Goal: Navigation & Orientation: Find specific page/section

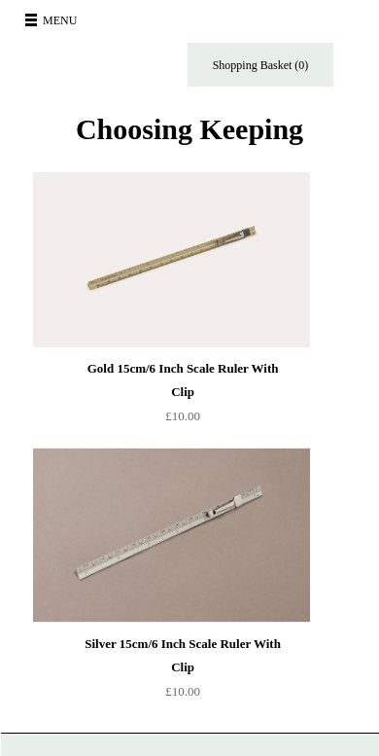
click at [35, 22] on button "Menu" at bounding box center [53, 20] width 69 height 31
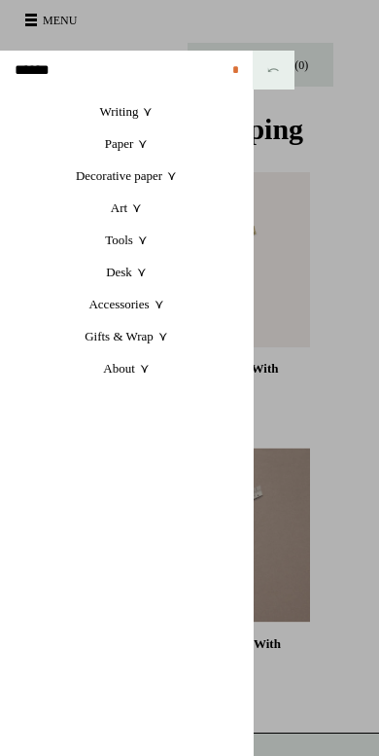
click at [146, 307] on link "Accessories +" at bounding box center [126, 304] width 253 height 32
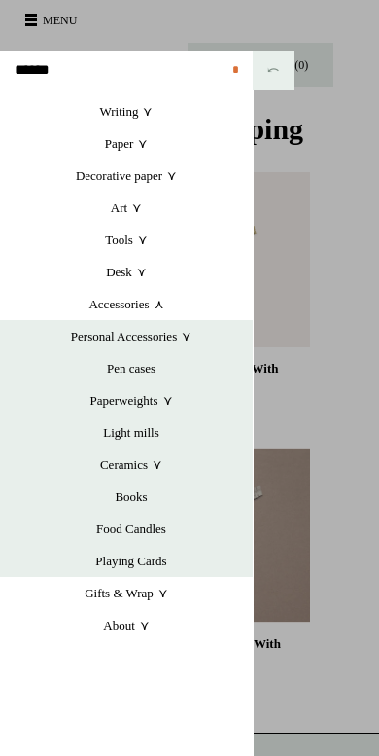
click at [147, 369] on link "Pen cases" at bounding box center [131, 368] width 243 height 32
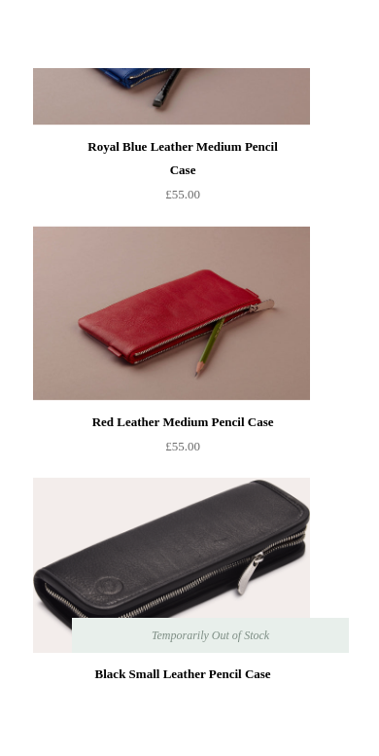
scroll to position [2583, 0]
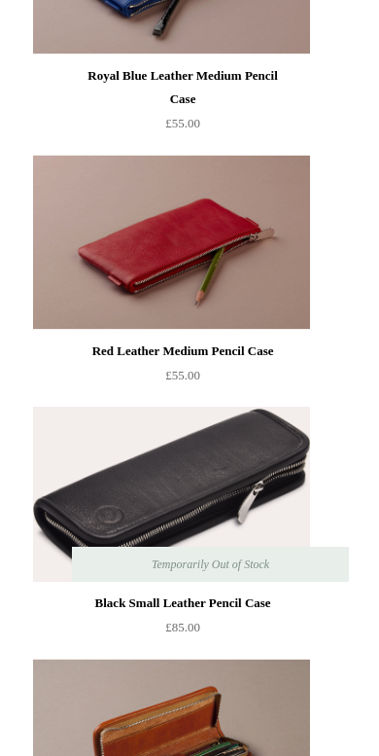
click at [206, 316] on img at bounding box center [171, 242] width 276 height 175
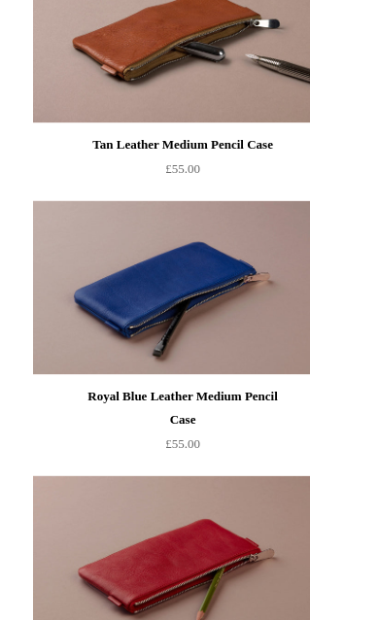
scroll to position [2261, 0]
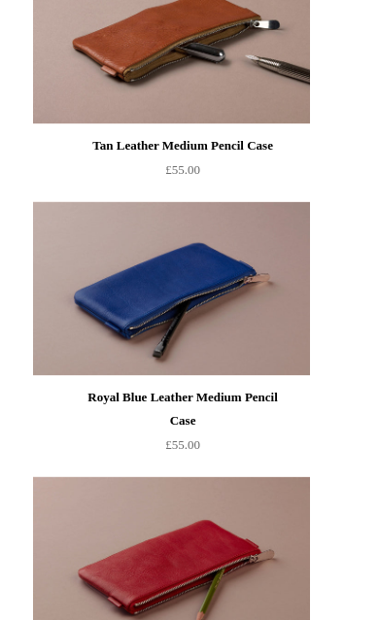
click at [261, 352] on img at bounding box center [171, 288] width 276 height 175
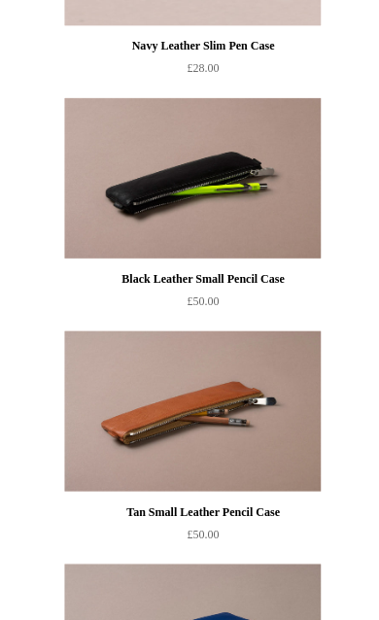
scroll to position [774, 0]
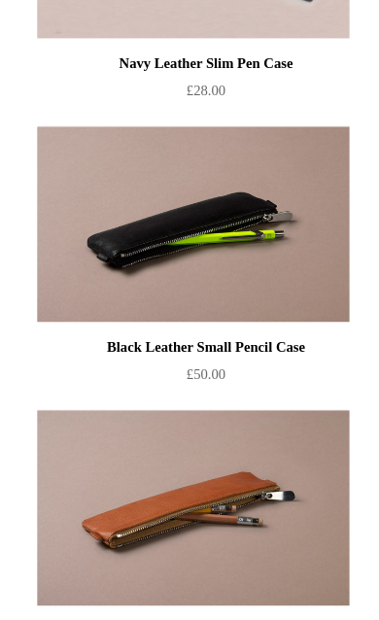
click at [237, 254] on img at bounding box center [171, 264] width 276 height 175
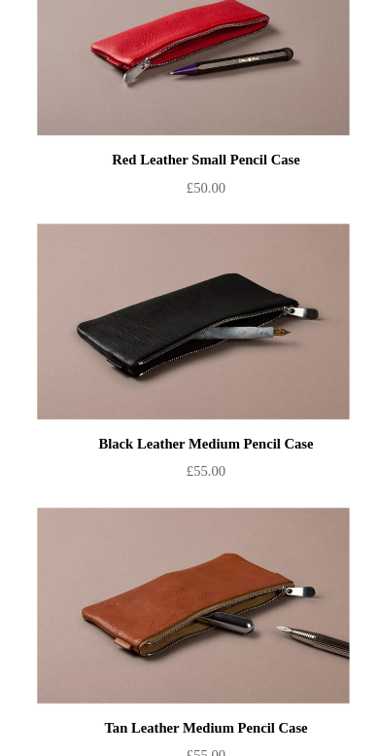
scroll to position [1677, 0]
click at [235, 364] on img at bounding box center [171, 369] width 276 height 175
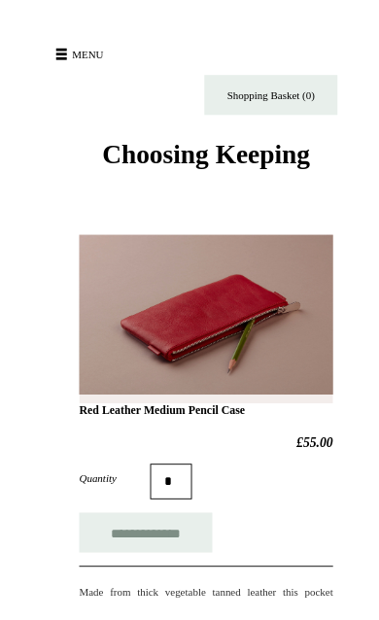
scroll to position [12, 0]
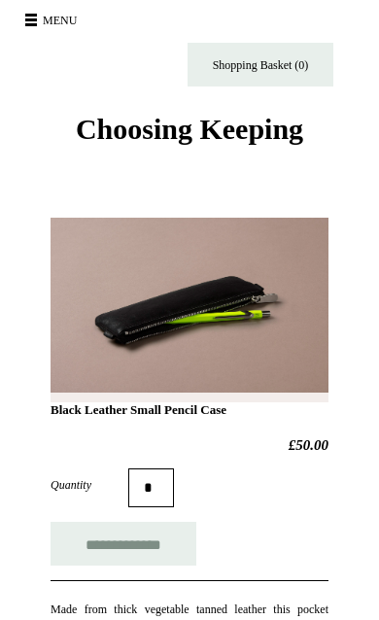
click at [171, 539] on input "**********" at bounding box center [124, 544] width 146 height 44
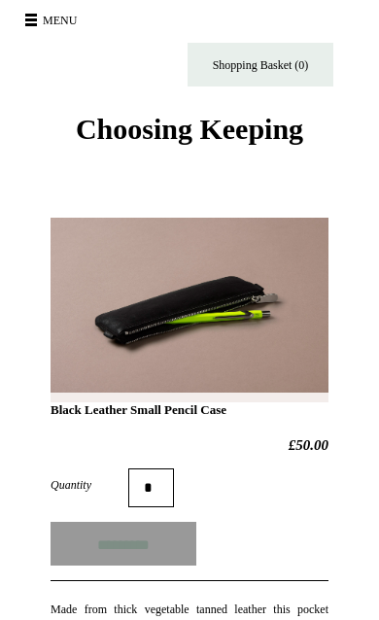
type input "**********"
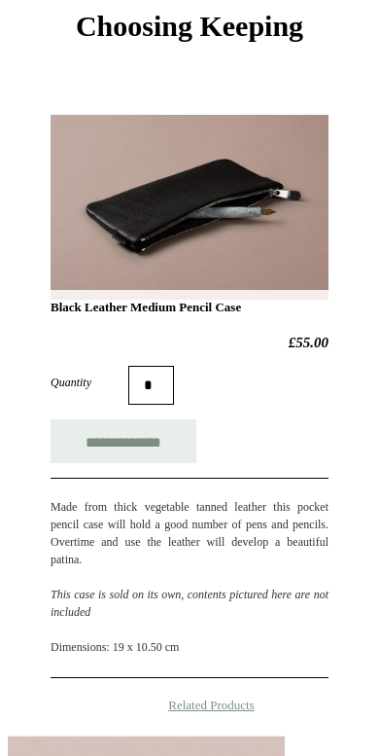
click at [167, 448] on input "**********" at bounding box center [124, 442] width 146 height 44
type input "**********"
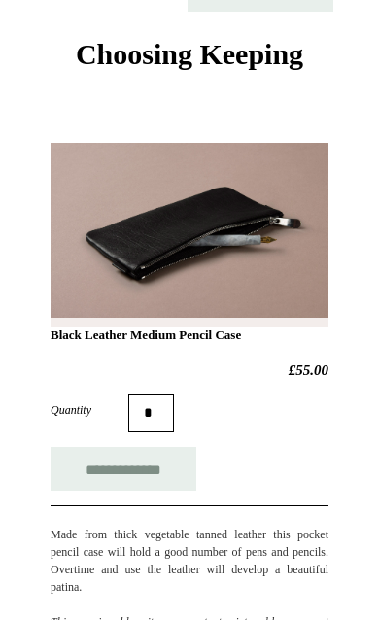
scroll to position [0, 0]
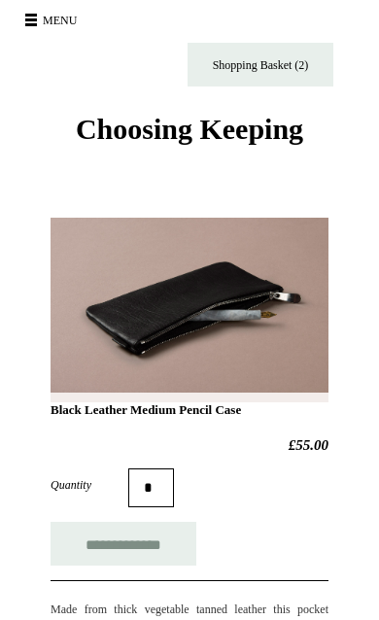
click at [41, 22] on button "Menu" at bounding box center [53, 20] width 69 height 31
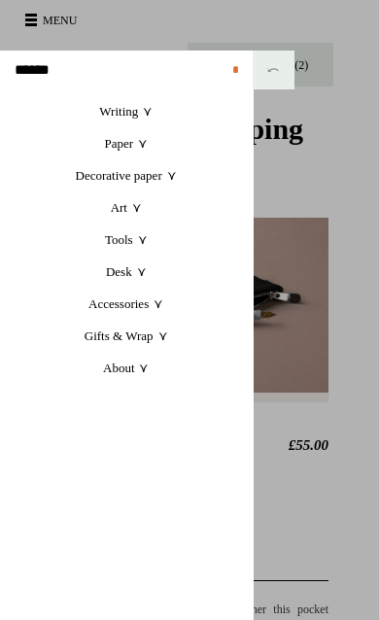
click at [134, 213] on link "Art +" at bounding box center [126, 208] width 253 height 32
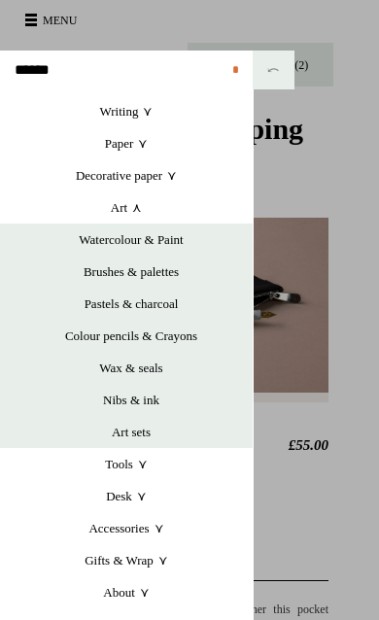
click at [164, 243] on link "Watercolour & Paint" at bounding box center [131, 240] width 243 height 32
click at [150, 117] on link "Writing +" at bounding box center [126, 111] width 253 height 32
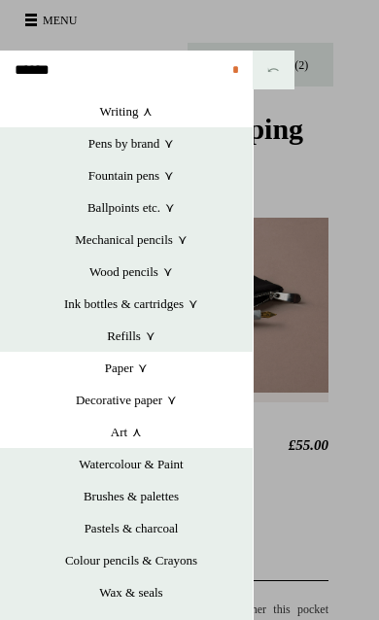
click at [165, 145] on link "Pens by brand +" at bounding box center [131, 143] width 243 height 32
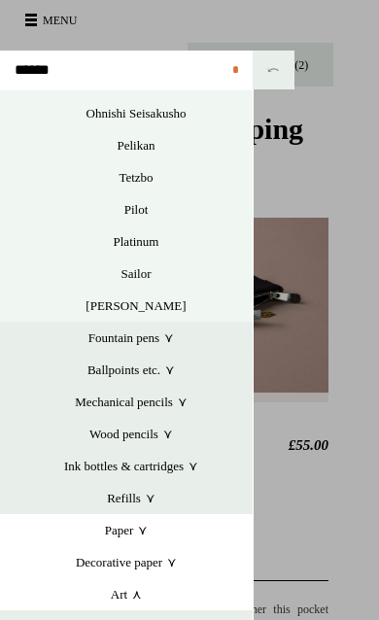
scroll to position [138, 0]
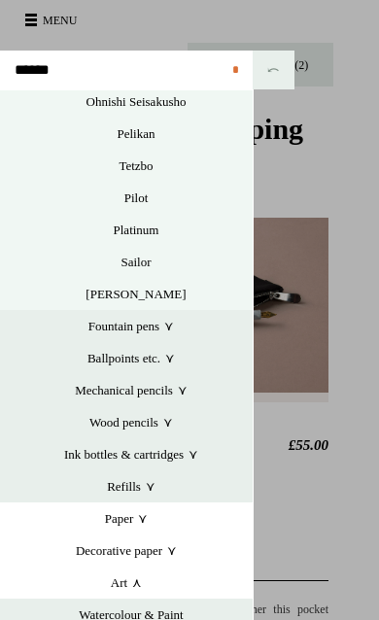
click at [167, 328] on link "Fountain pens +" at bounding box center [131, 326] width 243 height 32
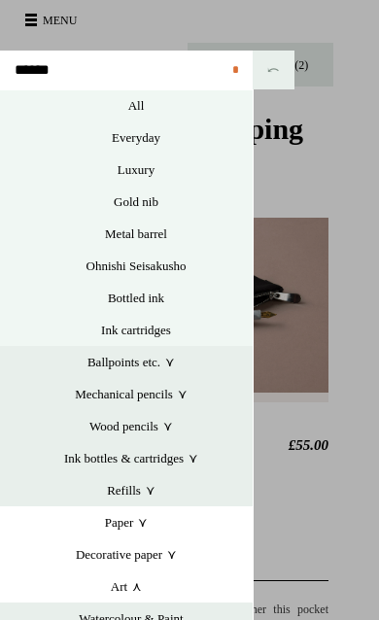
scroll to position [393, 0]
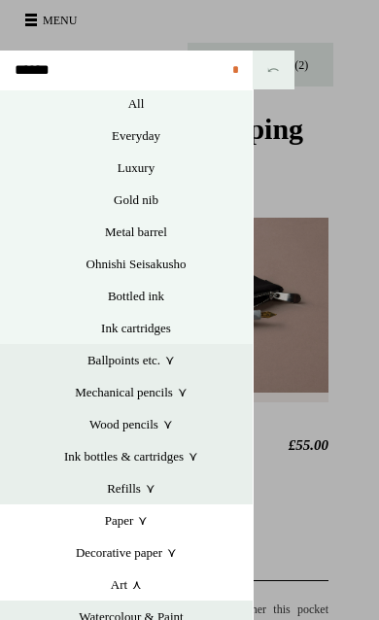
click at [153, 238] on link "Metal barrel" at bounding box center [135, 232] width 233 height 32
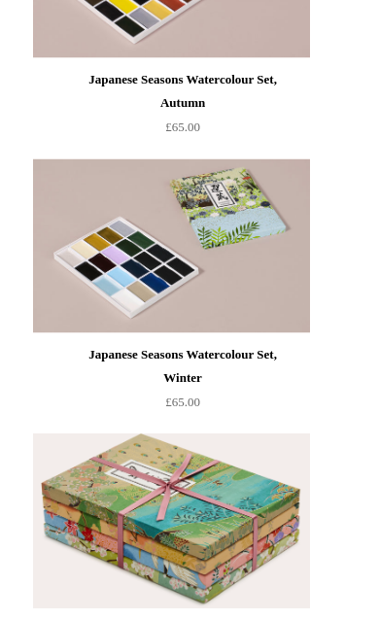
scroll to position [831, 0]
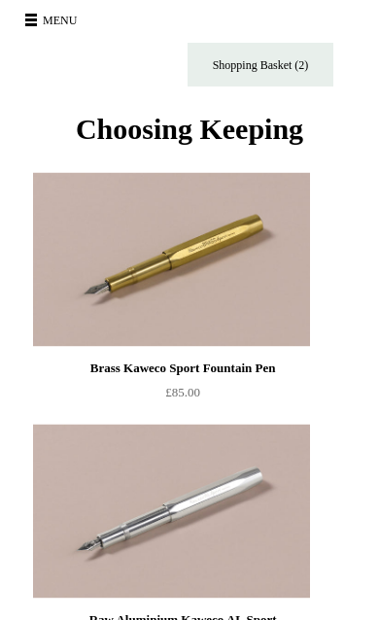
click at [41, 28] on button "Menu" at bounding box center [53, 20] width 69 height 31
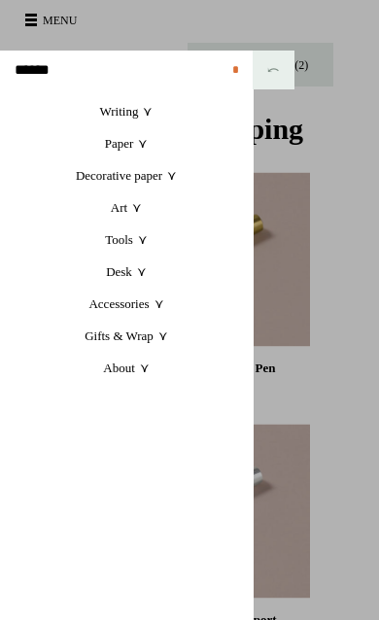
click at [135, 246] on link "Tools +" at bounding box center [126, 240] width 253 height 32
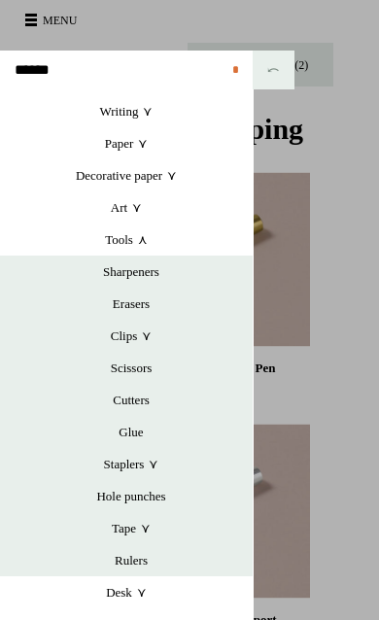
click at [156, 500] on link "Hole punches" at bounding box center [131, 496] width 243 height 32
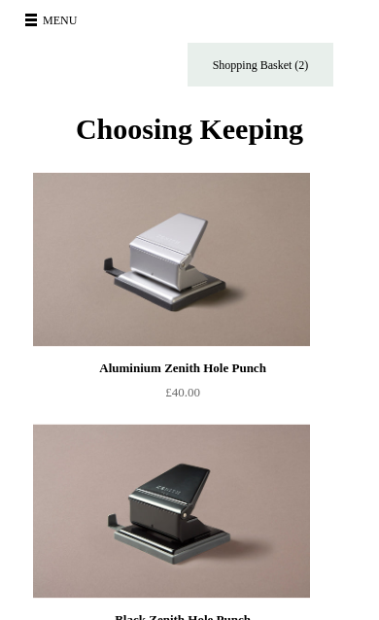
click at [32, 21] on button "Menu" at bounding box center [53, 20] width 69 height 31
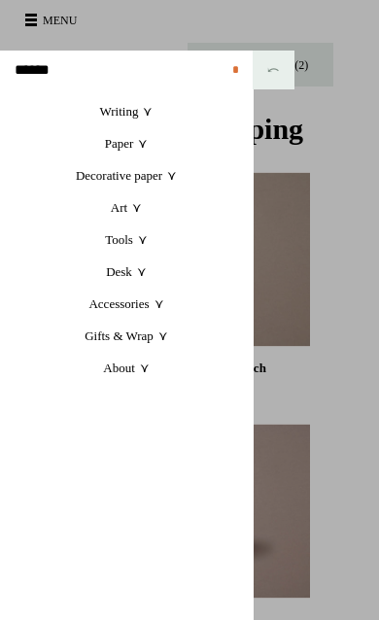
click at [149, 307] on link "Accessories +" at bounding box center [126, 304] width 253 height 32
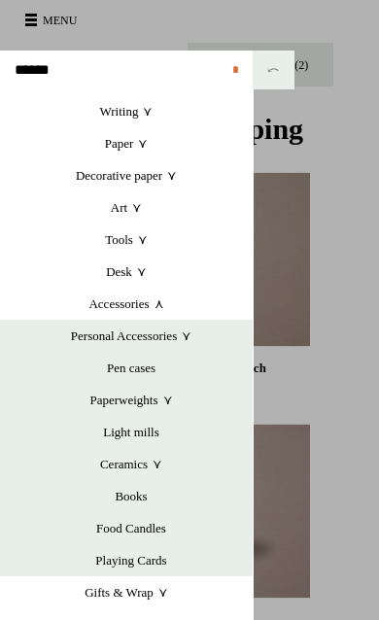
click at [157, 339] on link "Personal Accessories +" at bounding box center [131, 336] width 243 height 32
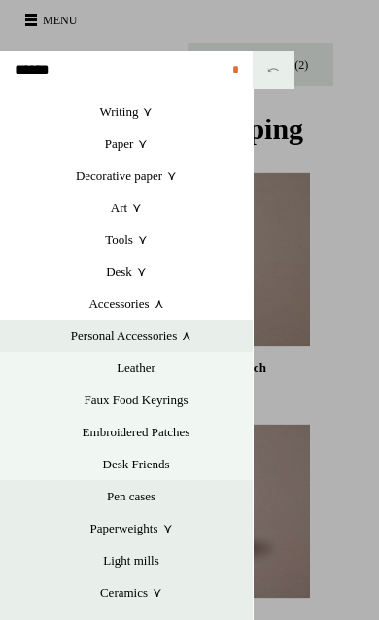
click at [145, 368] on link "Leather" at bounding box center [135, 368] width 233 height 32
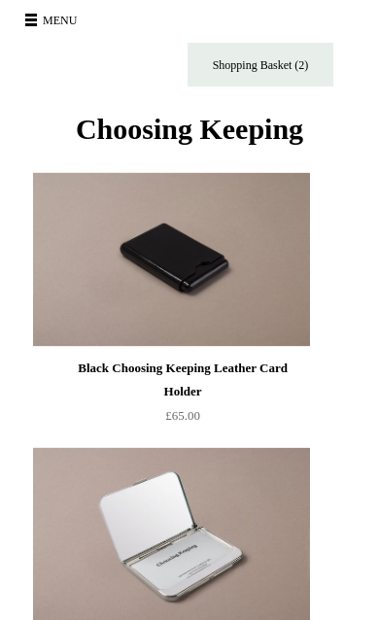
click at [33, 18] on span at bounding box center [31, 19] width 12 height 3
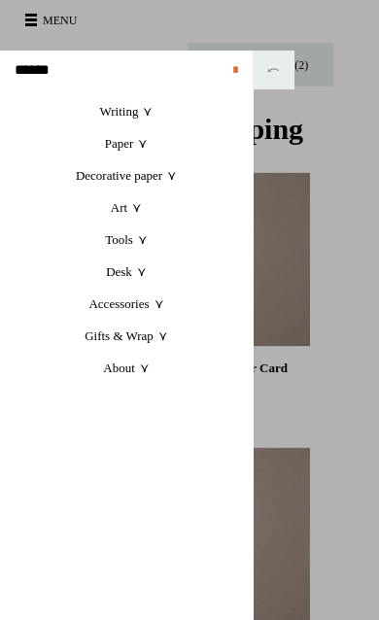
click at [145, 117] on link "Writing +" at bounding box center [126, 111] width 253 height 32
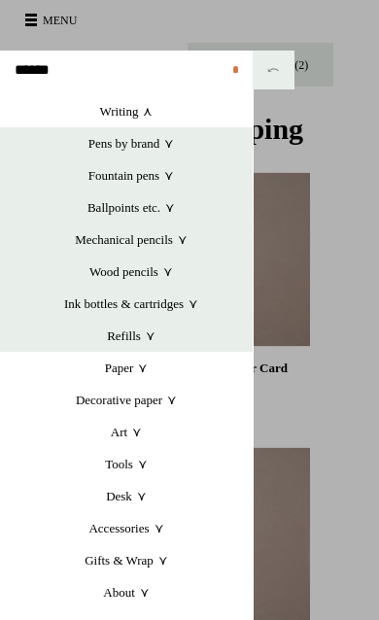
click at [160, 146] on link "Pens by brand +" at bounding box center [131, 143] width 243 height 32
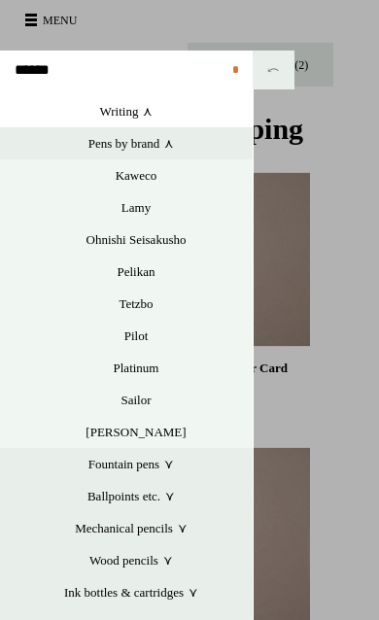
click at [147, 175] on link "Kaweco" at bounding box center [135, 176] width 233 height 32
click at [149, 275] on link "Pelikan" at bounding box center [135, 272] width 233 height 32
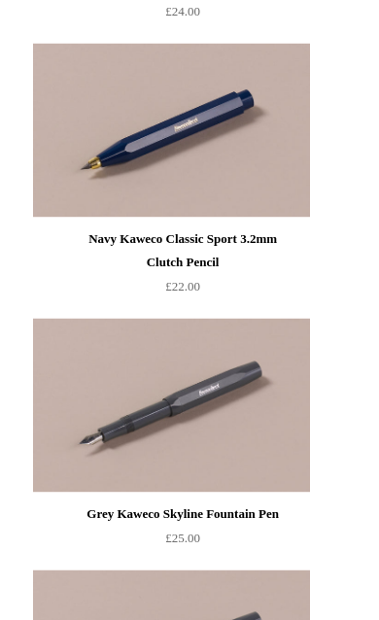
scroll to position [3120, 0]
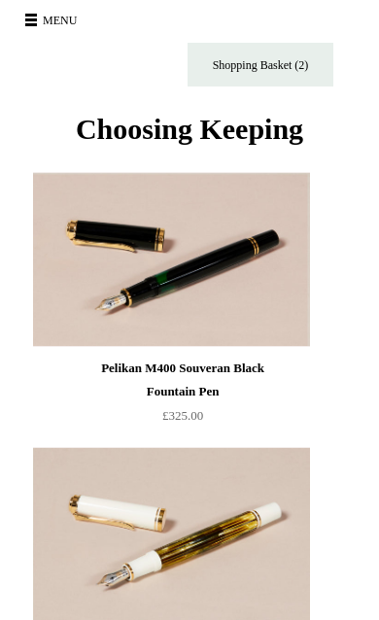
click at [29, 20] on span at bounding box center [31, 19] width 12 height 3
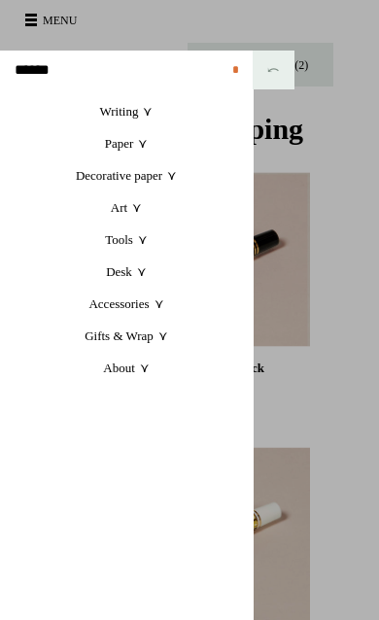
click at [148, 244] on link "Tools +" at bounding box center [126, 240] width 253 height 32
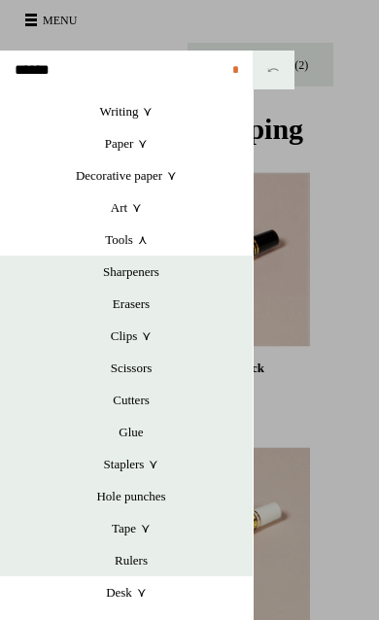
click at [149, 274] on link "Sharpeners" at bounding box center [131, 272] width 243 height 32
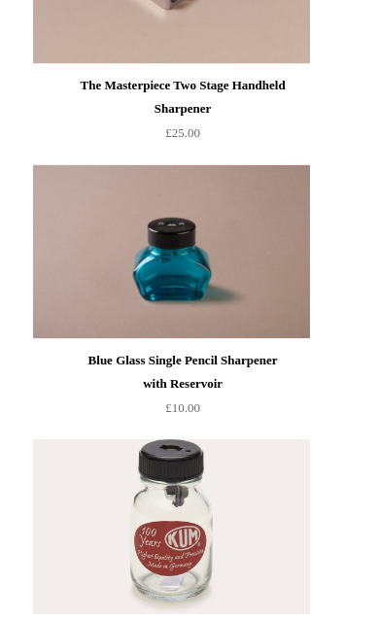
scroll to position [1321, 0]
